Goal: Task Accomplishment & Management: Manage account settings

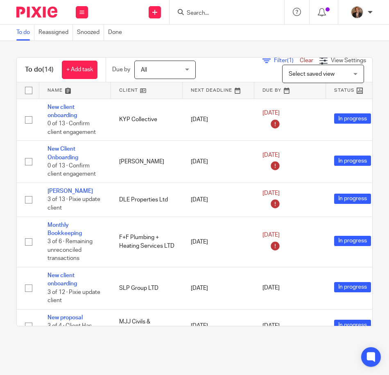
click at [197, 6] on div at bounding box center [227, 12] width 115 height 24
click at [198, 18] on div at bounding box center [227, 12] width 115 height 24
click at [197, 13] on input "Search" at bounding box center [223, 13] width 74 height 7
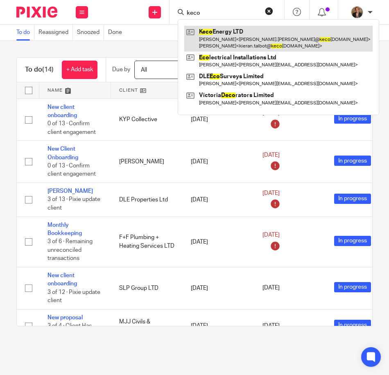
type input "keco"
click at [261, 31] on link at bounding box center [278, 38] width 188 height 25
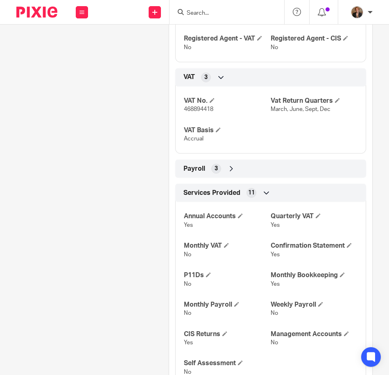
scroll to position [817, 0]
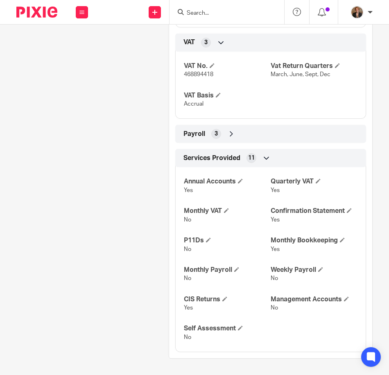
click at [226, 129] on div "Payroll 3" at bounding box center [271, 134] width 179 height 14
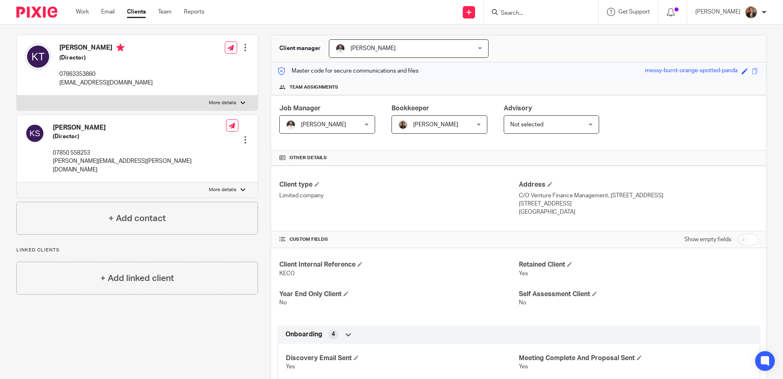
scroll to position [0, 0]
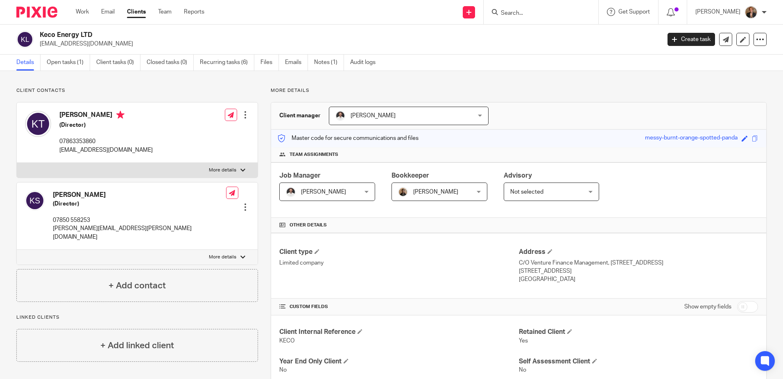
drag, startPoint x: 61, startPoint y: 150, endPoint x: 152, endPoint y: 152, distance: 91.0
click at [152, 152] on div "Kieran Talbot (Director) 07863353860 kieran.talbot@kecoenergy.co.uk Edit contac…" at bounding box center [137, 132] width 241 height 60
copy p "kieran.talbot@kecoenergy.co.uk"
click at [58, 62] on link "Open tasks (1)" at bounding box center [68, 62] width 43 height 16
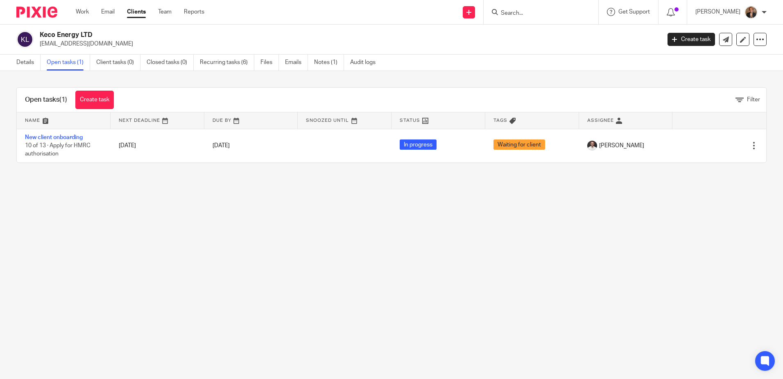
click at [45, 11] on img at bounding box center [36, 12] width 41 height 11
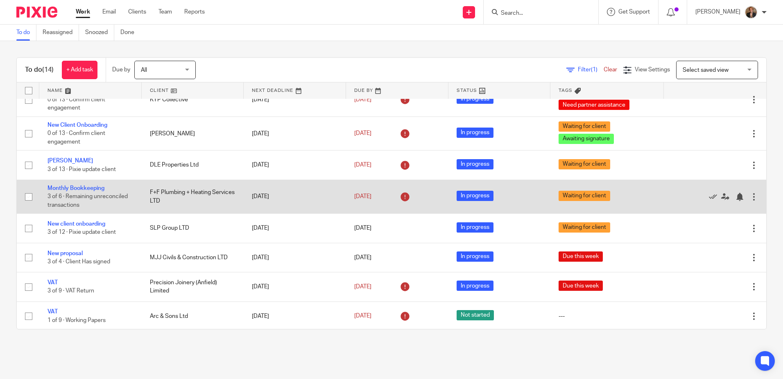
scroll to position [82, 0]
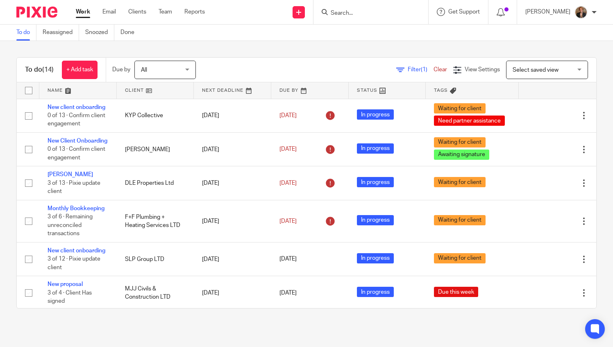
click at [370, 16] on input "Search" at bounding box center [367, 13] width 74 height 7
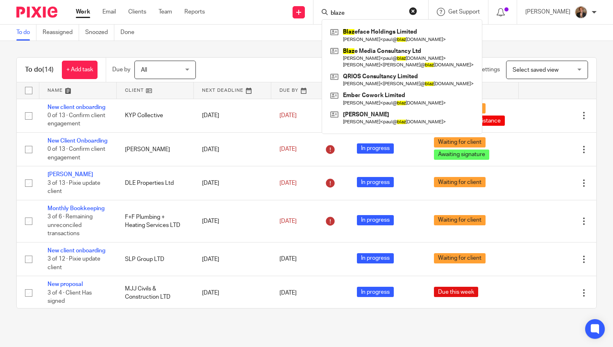
type input "blaze"
click button "submit" at bounding box center [0, 0] width 0 height 0
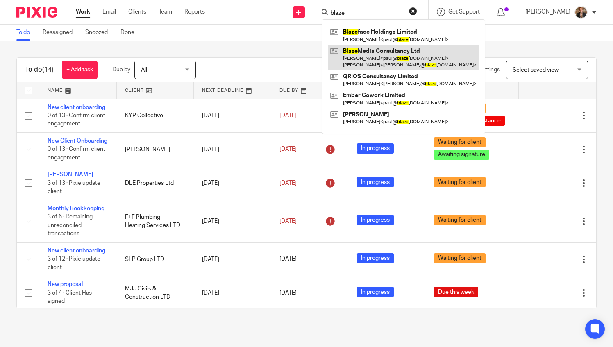
click at [375, 61] on link at bounding box center [403, 57] width 150 height 25
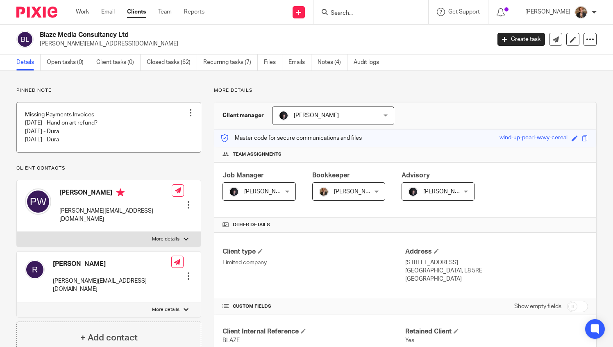
click at [152, 128] on link at bounding box center [109, 127] width 184 height 50
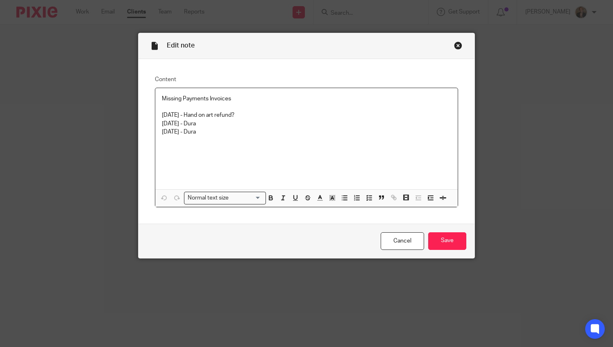
click at [221, 134] on p "18/09/2025 - Dura" at bounding box center [307, 132] width 290 height 8
click at [436, 241] on input "Save" at bounding box center [447, 241] width 38 height 18
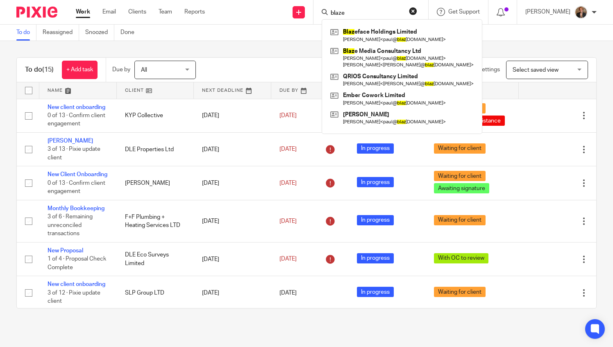
type input "blaze"
click button "submit" at bounding box center [0, 0] width 0 height 0
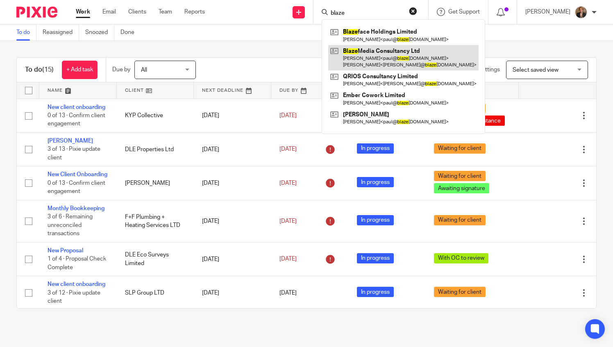
click at [361, 54] on link at bounding box center [403, 57] width 150 height 25
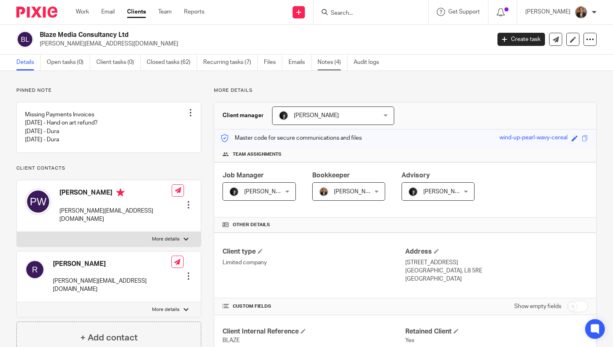
click at [322, 65] on link "Notes (4)" at bounding box center [333, 62] width 30 height 16
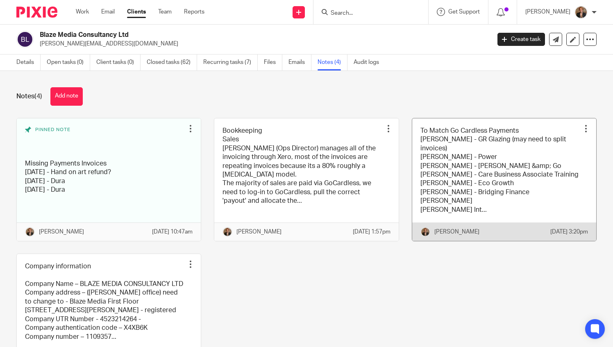
click at [470, 181] on link at bounding box center [504, 179] width 184 height 123
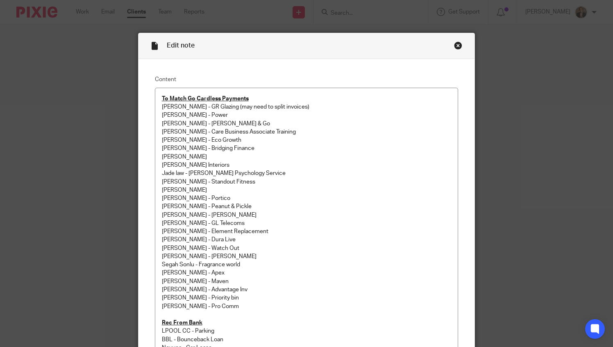
click at [454, 45] on div "Close this dialog window" at bounding box center [458, 45] width 8 height 8
